Goal: Task Accomplishment & Management: Manage account settings

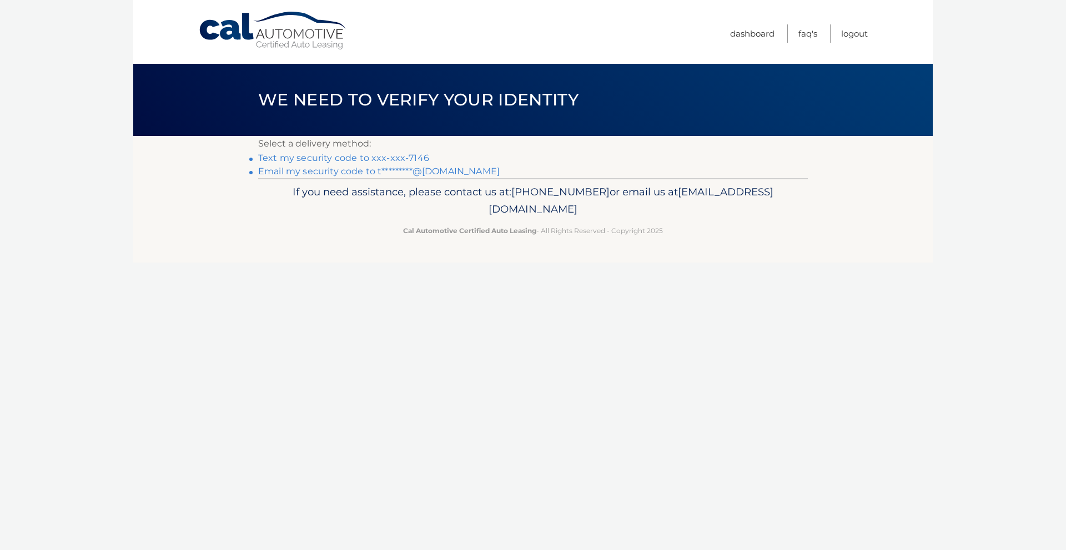
click at [379, 159] on link "Text my security code to xxx-xxx-7146" at bounding box center [343, 158] width 171 height 11
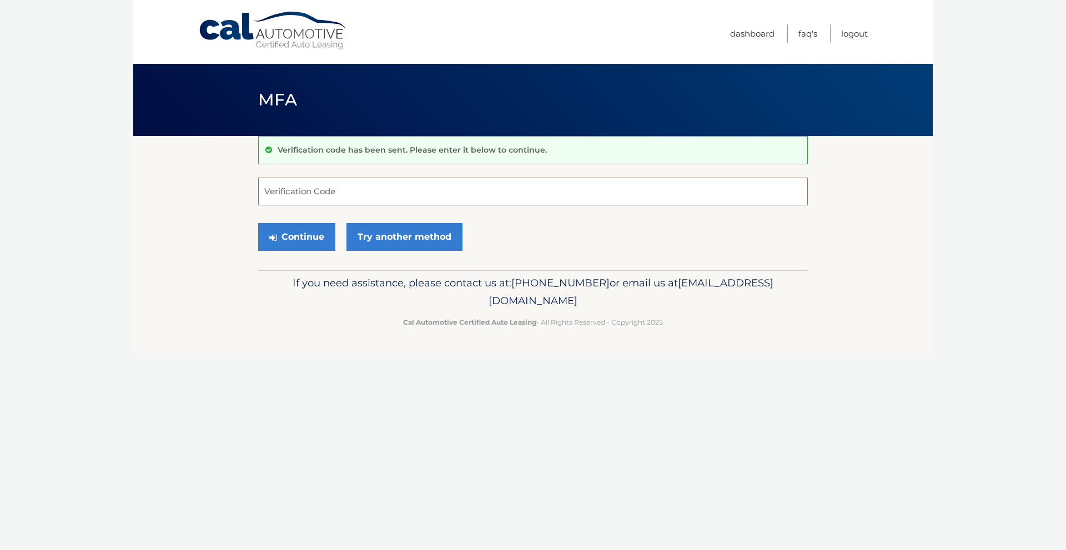
click at [326, 191] on input "Verification Code" at bounding box center [532, 192] width 549 height 28
type input "239568"
click at [307, 243] on button "Continue" at bounding box center [296, 237] width 77 height 28
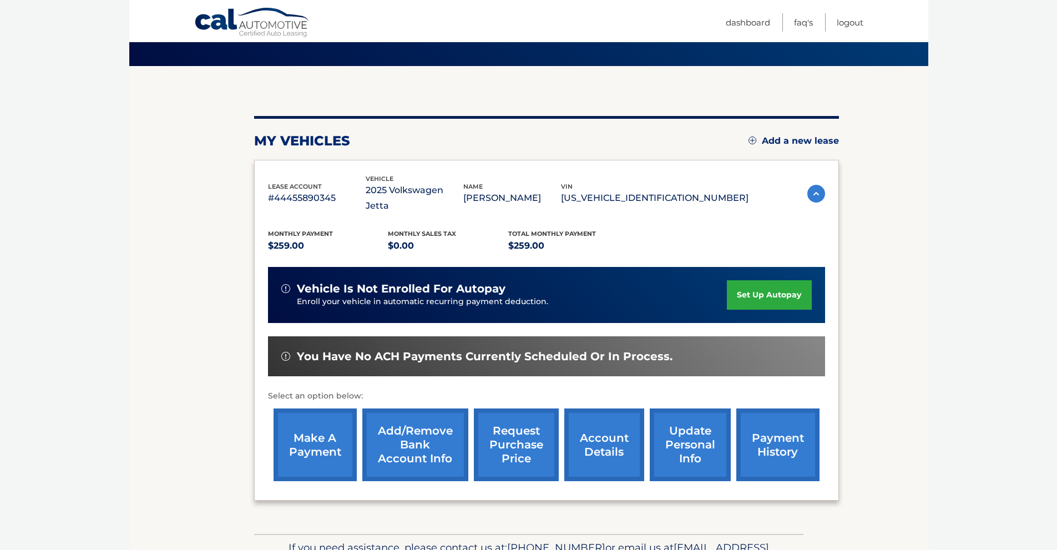
scroll to position [111, 0]
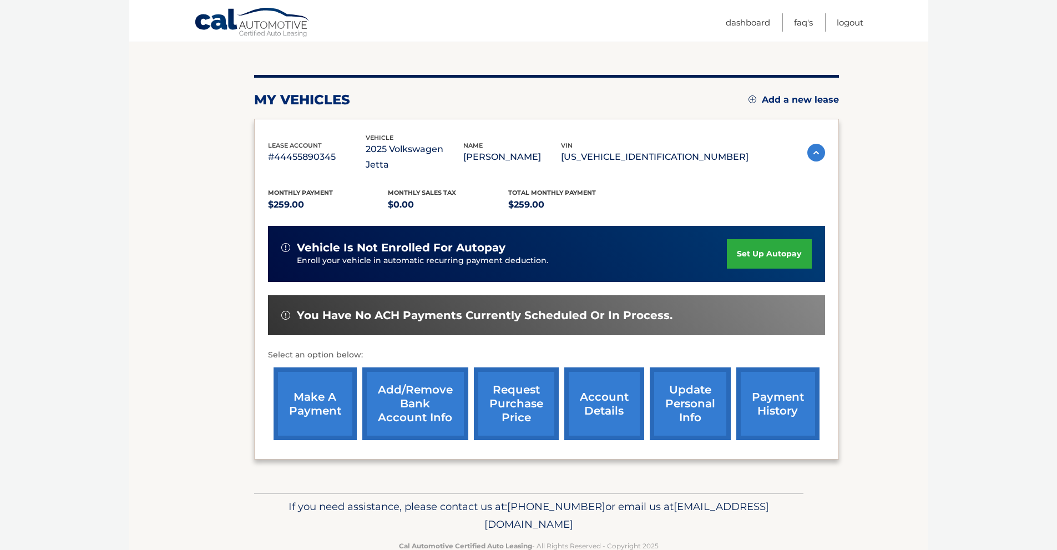
click at [326, 392] on link "make a payment" at bounding box center [315, 403] width 83 height 73
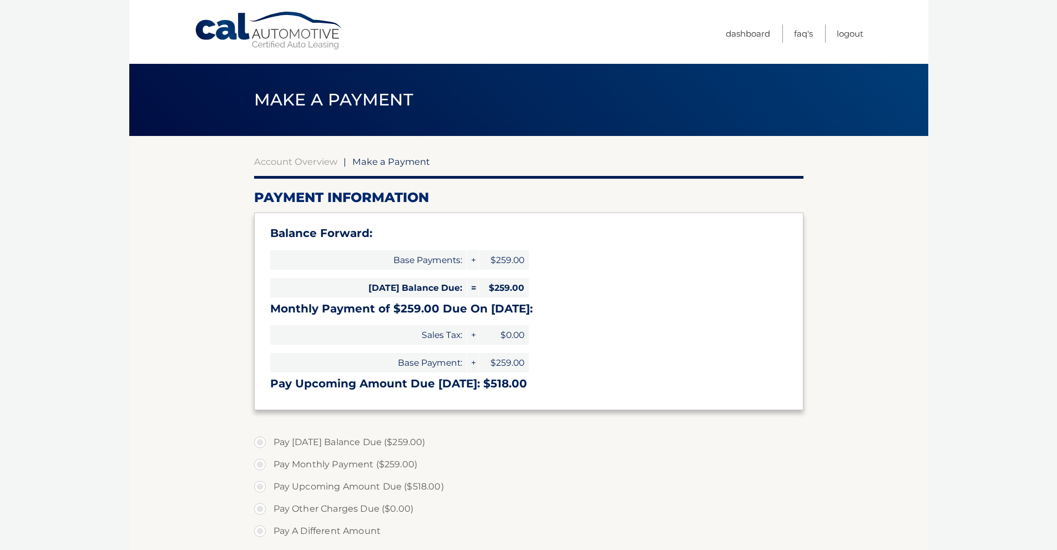
select select "YjMxNGU5ODMtN2VkNi00MzA3LWFkM2UtYTlmMThjOWQ0NWM1"
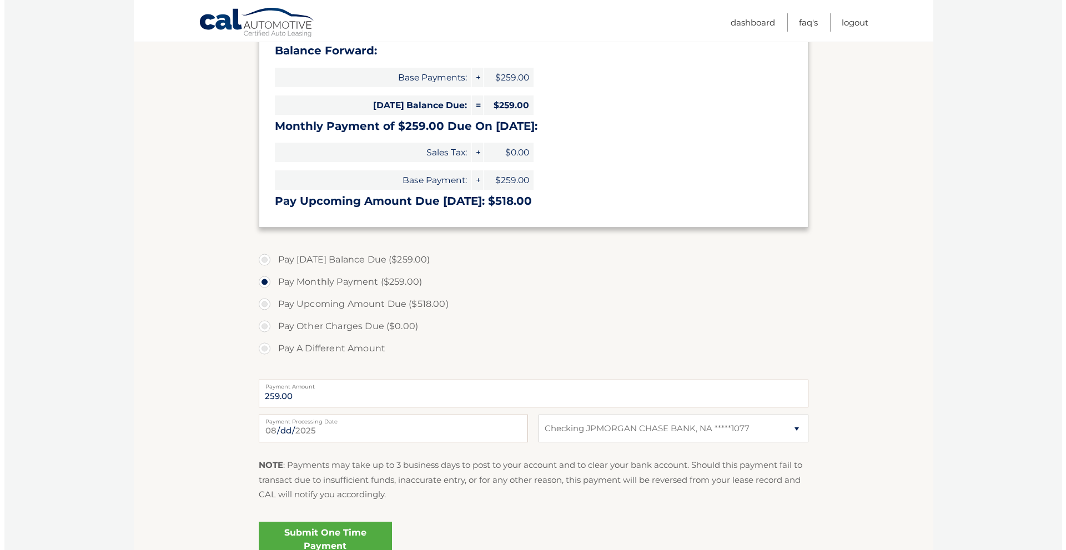
scroll to position [222, 0]
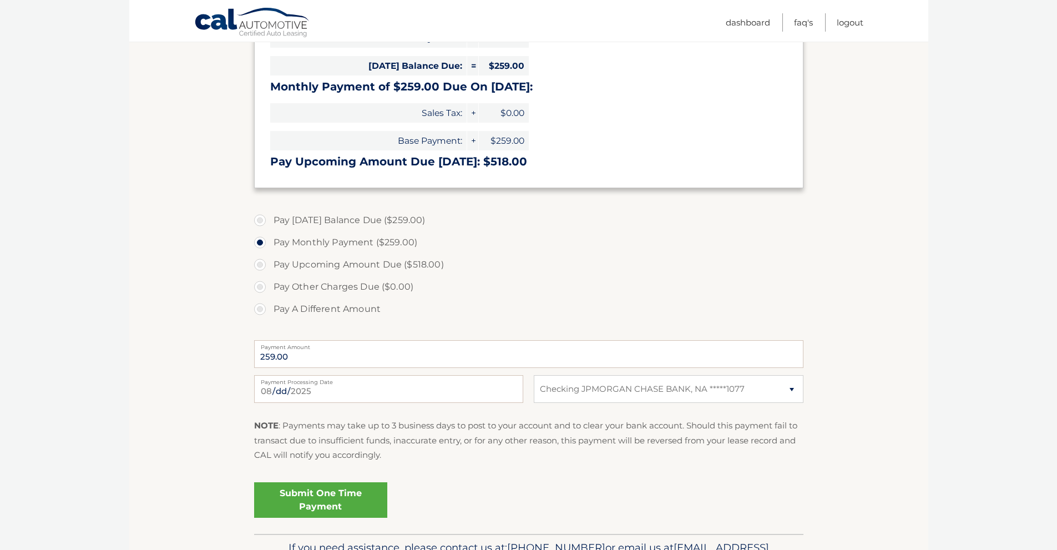
click at [344, 501] on link "Submit One Time Payment" at bounding box center [320, 500] width 133 height 36
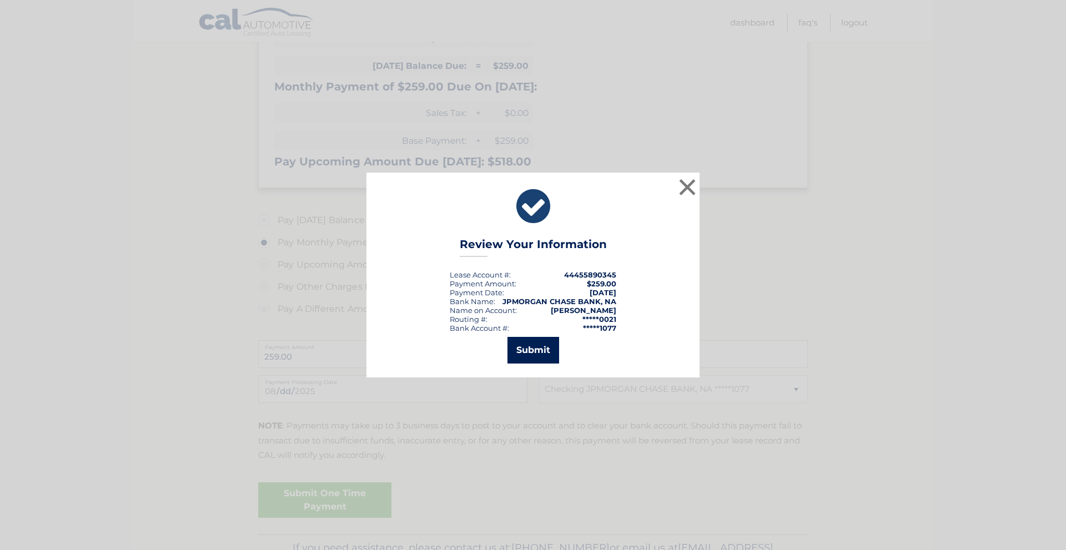
click at [540, 354] on button "Submit" at bounding box center [533, 350] width 52 height 27
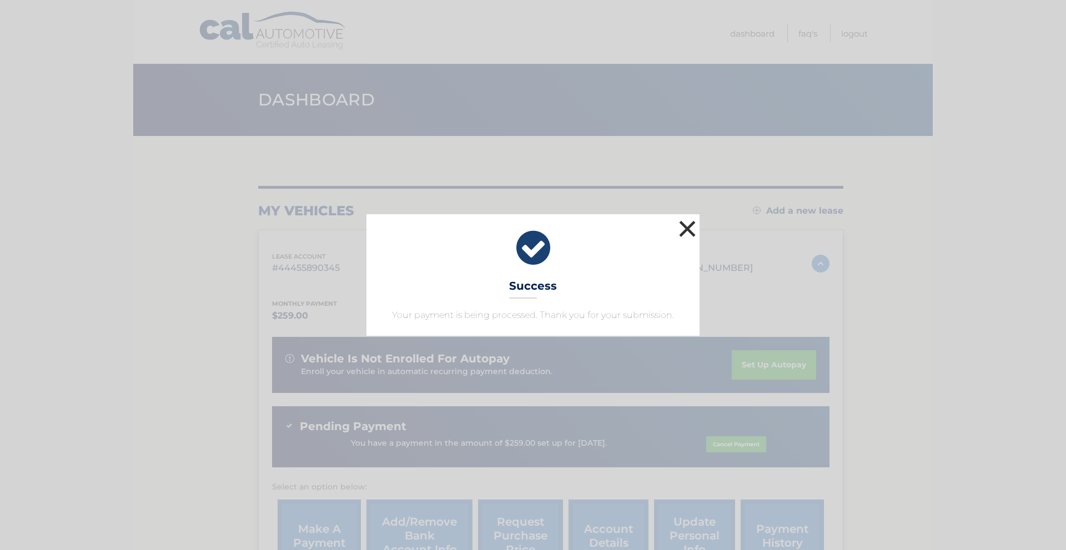
click at [681, 230] on button "×" at bounding box center [687, 229] width 22 height 22
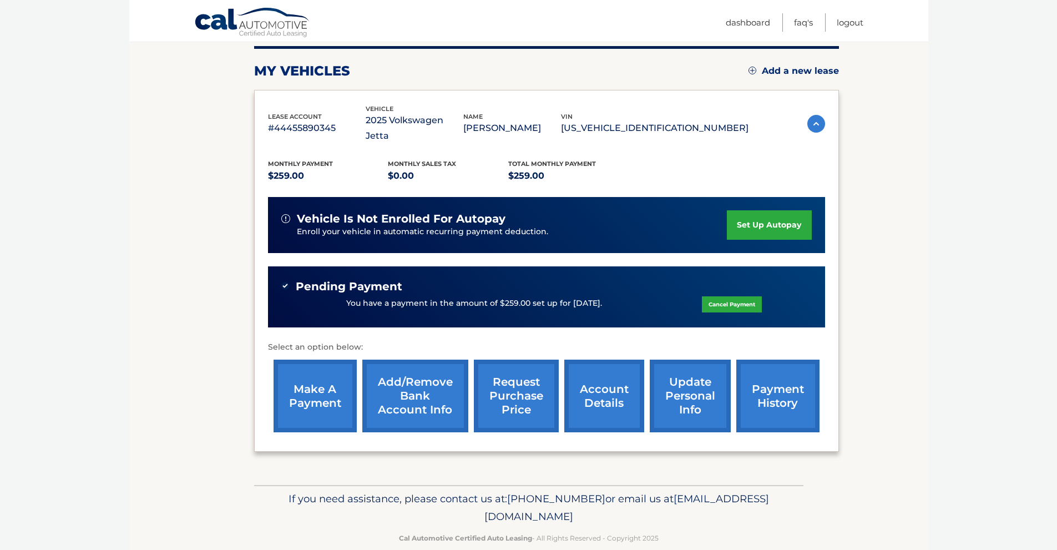
scroll to position [144, 0]
